Goal: Transaction & Acquisition: Purchase product/service

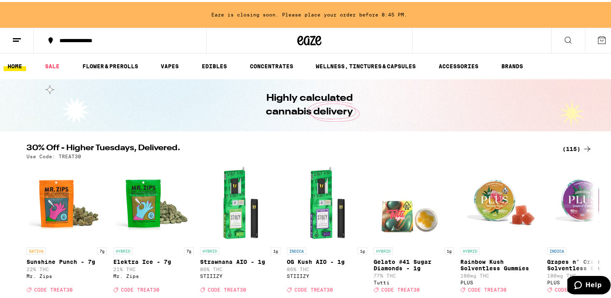
click at [572, 147] on div "(115)" at bounding box center [577, 147] width 30 height 10
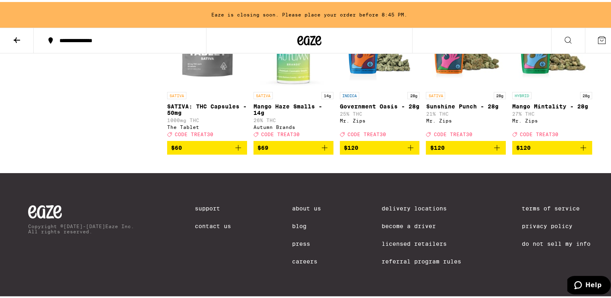
scroll to position [3563, 0]
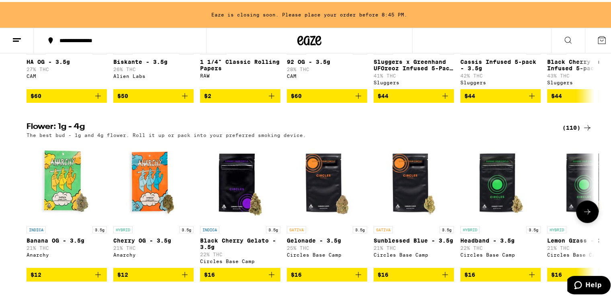
scroll to position [1004, 0]
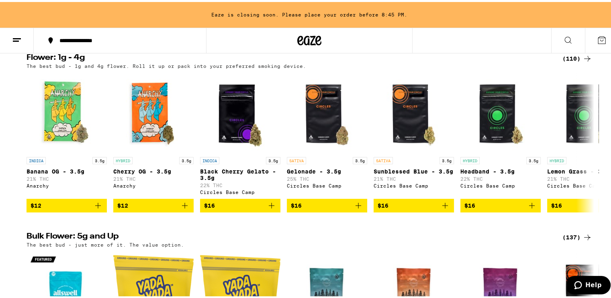
click at [569, 61] on div "(110)" at bounding box center [577, 57] width 30 height 10
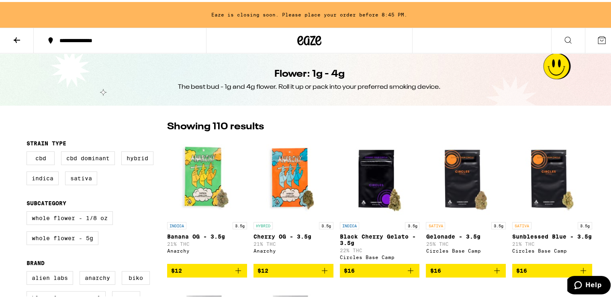
click at [16, 34] on icon at bounding box center [17, 38] width 10 height 10
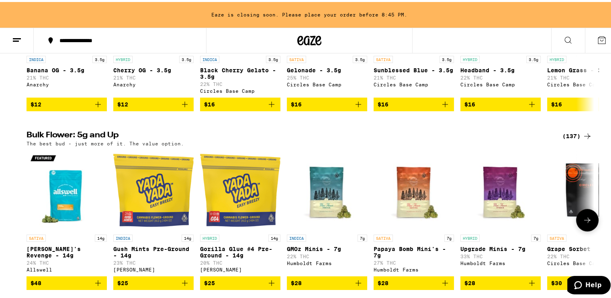
scroll to position [1104, 0]
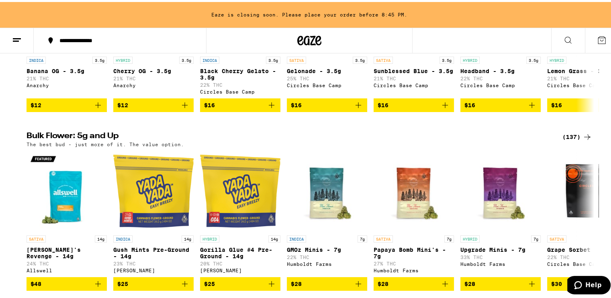
click at [566, 140] on div "(137)" at bounding box center [577, 135] width 30 height 10
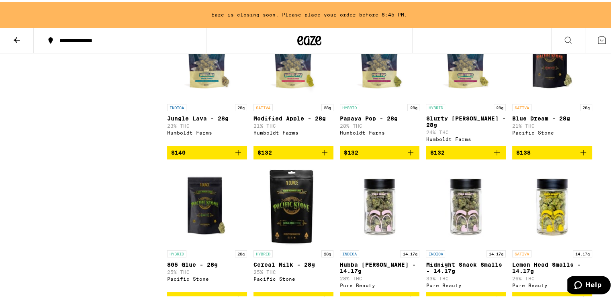
scroll to position [3539, 0]
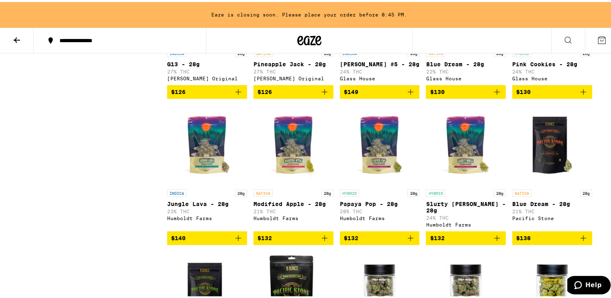
click at [14, 36] on icon at bounding box center [17, 38] width 10 height 10
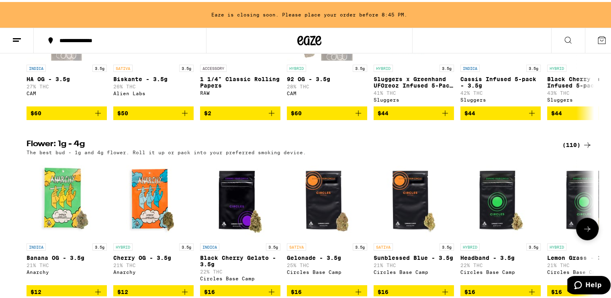
scroll to position [954, 0]
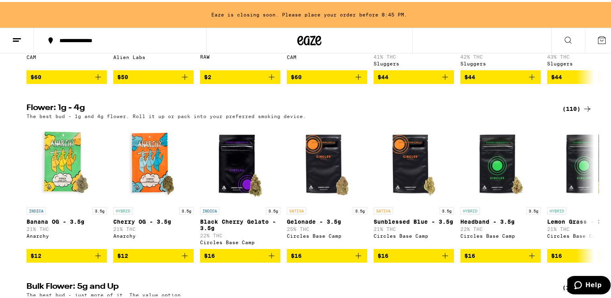
click at [563, 112] on div "(110)" at bounding box center [577, 107] width 30 height 10
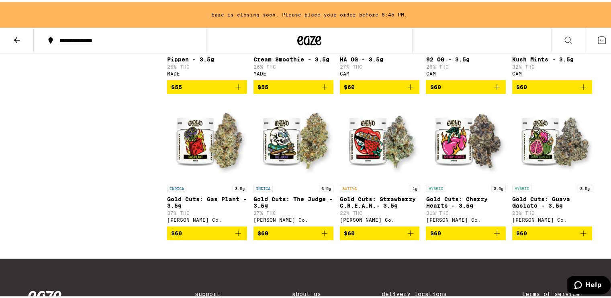
scroll to position [3061, 0]
